Goal: Check status: Check status

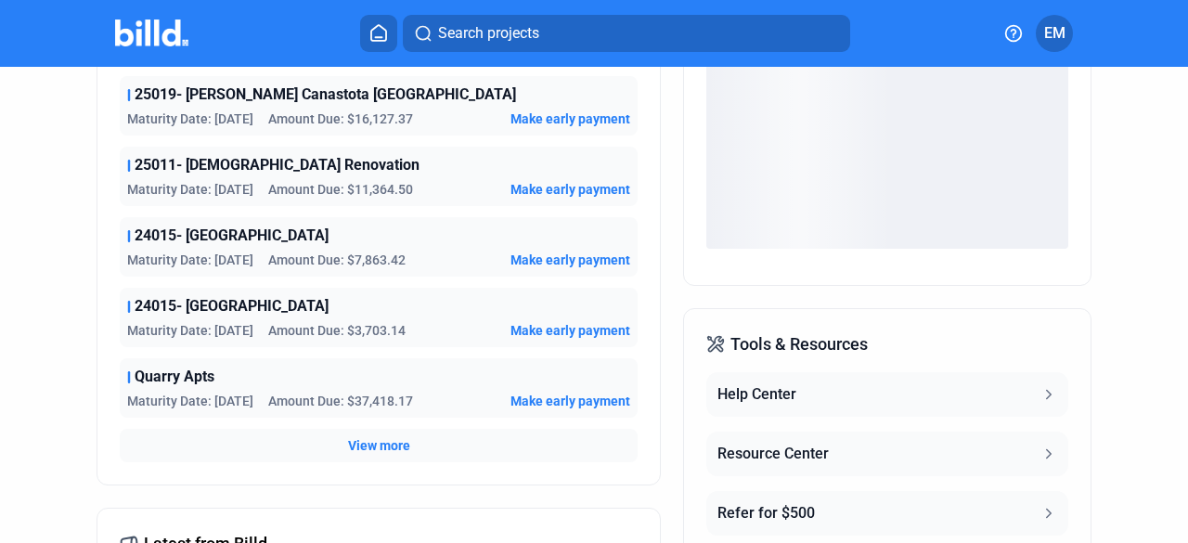
scroll to position [464, 0]
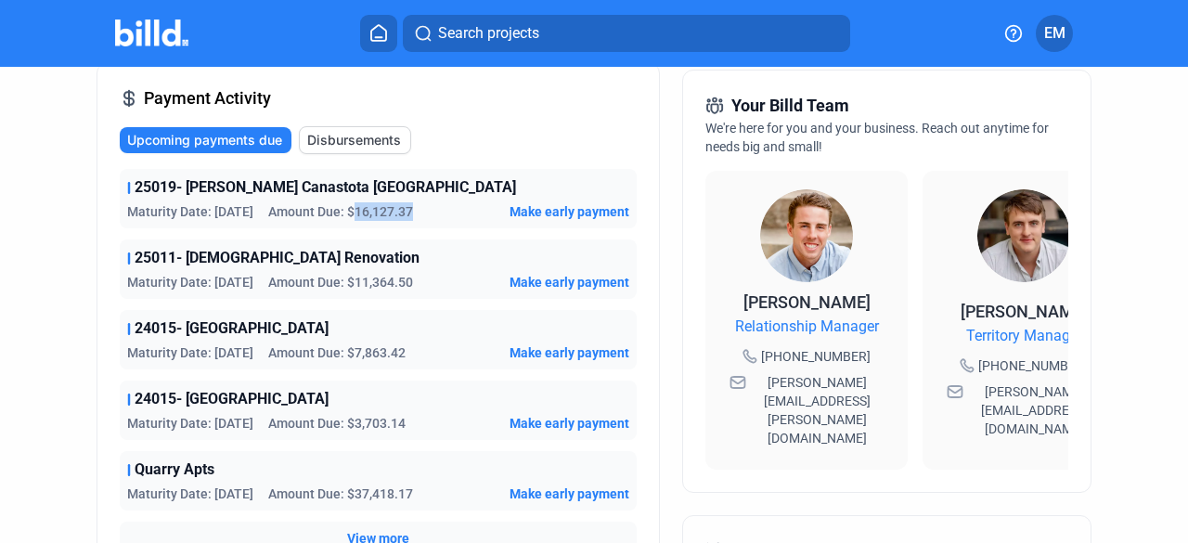
drag, startPoint x: 368, startPoint y: 209, endPoint x: 433, endPoint y: 211, distance: 65.9
click at [433, 211] on div "Maturity Date: [DATE] Amount Due: $16,127.37 Make early payment" at bounding box center [378, 211] width 502 height 19
drag, startPoint x: 358, startPoint y: 277, endPoint x: 394, endPoint y: 279, distance: 35.4
click at [394, 279] on span "Amount Due: $11,364.50" at bounding box center [340, 282] width 145 height 19
